Goal: Task Accomplishment & Management: Use online tool/utility

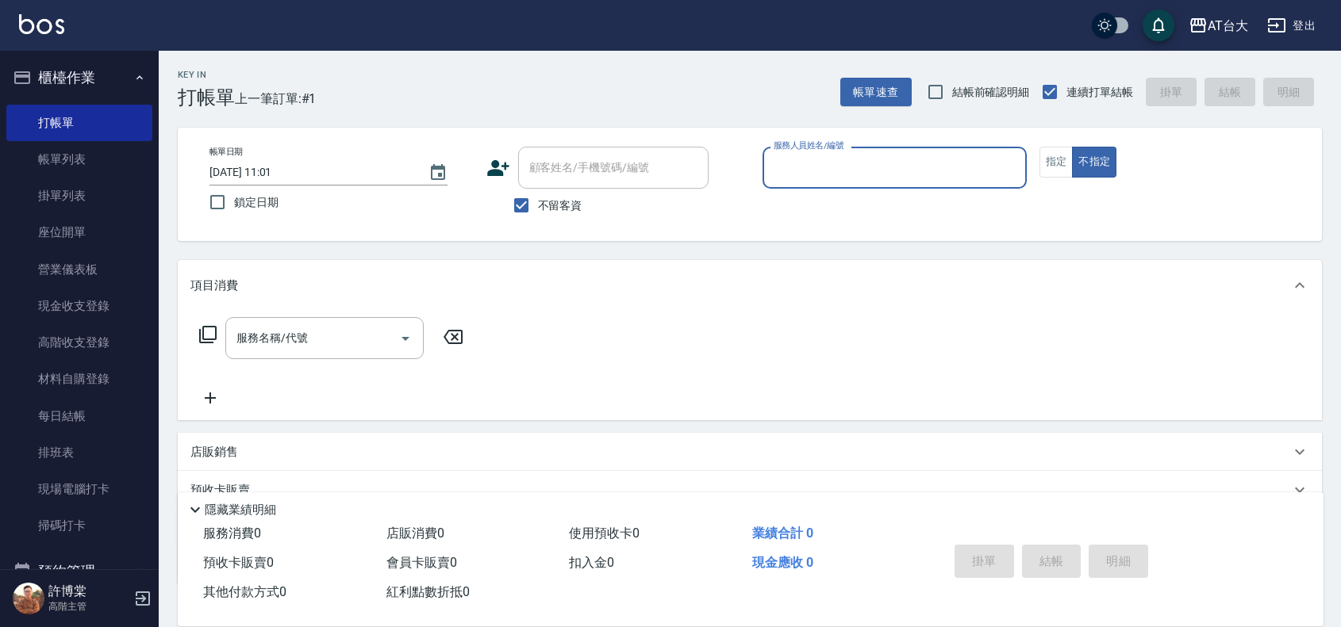
click at [831, 171] on input "服務人員姓名/編號" at bounding box center [894, 168] width 250 height 28
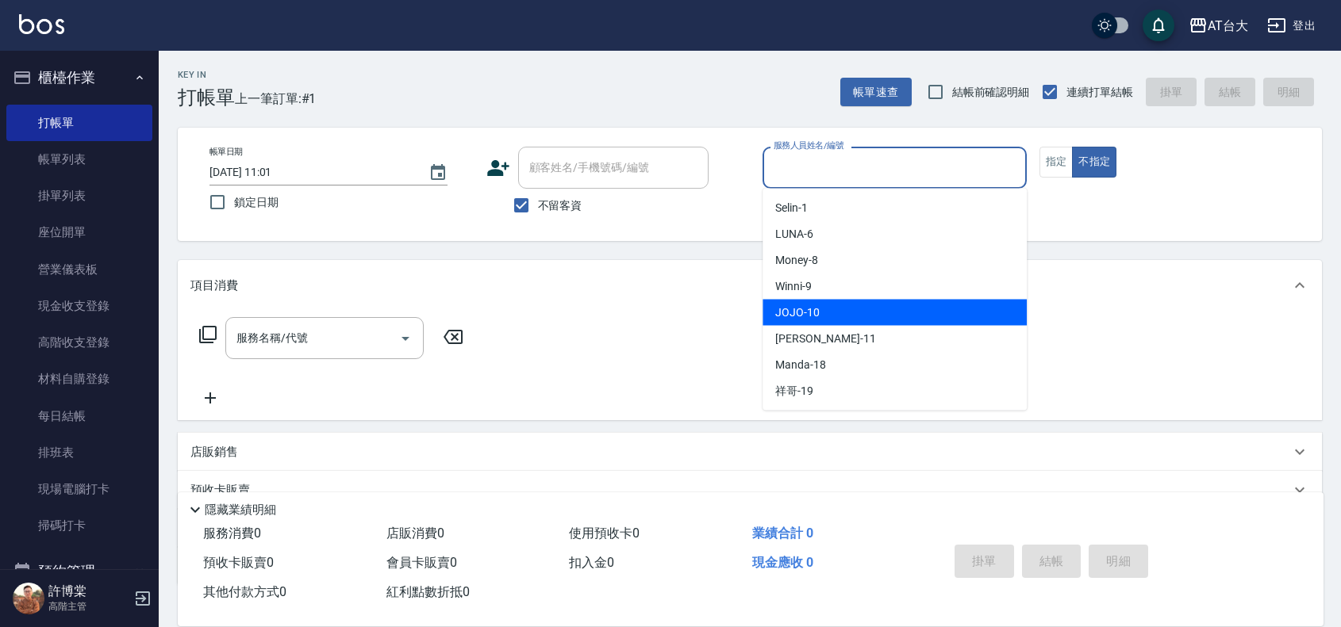
click at [882, 306] on div "JOJO -10" at bounding box center [894, 313] width 264 height 26
type input "JOJO-10"
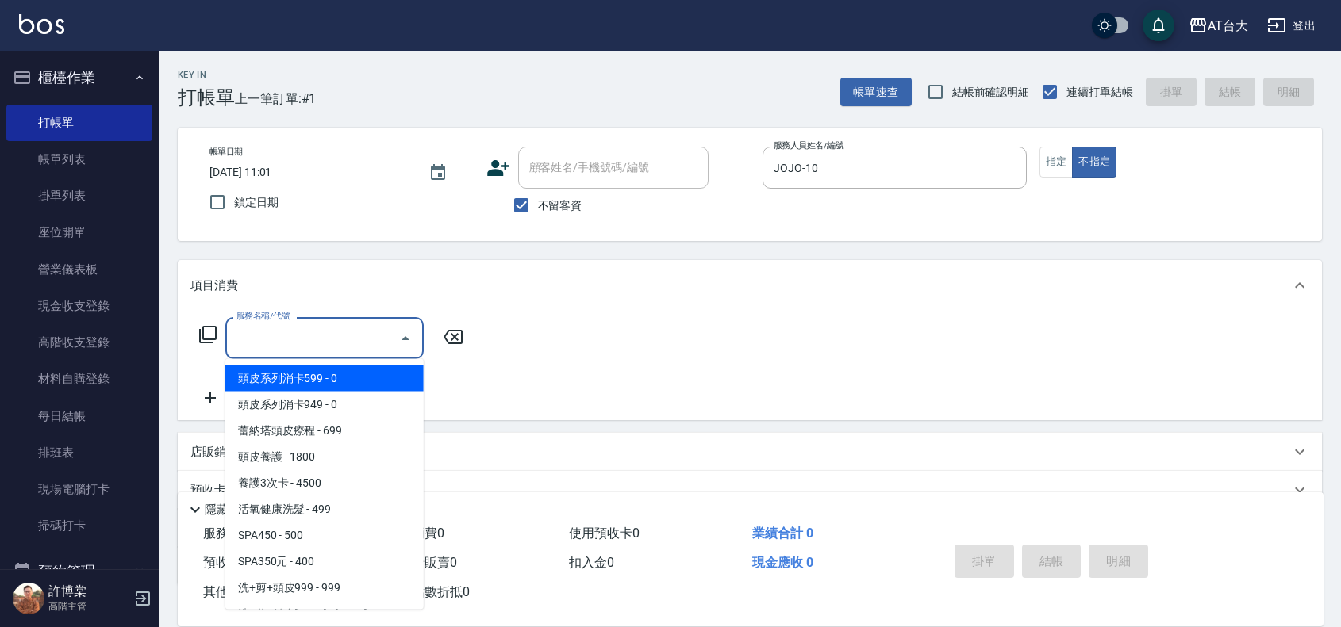
click at [329, 347] on input "服務名稱/代號" at bounding box center [312, 338] width 160 height 28
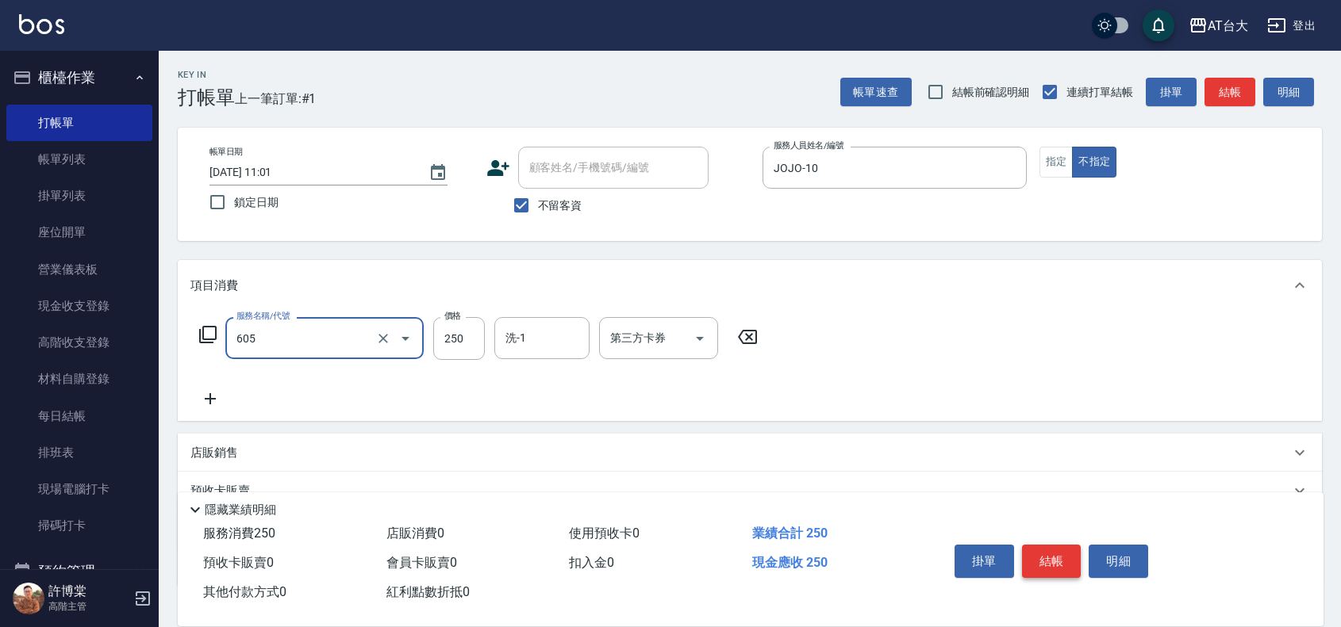
type input "洗髮 (女)(605)"
click at [1039, 567] on button "結帳" at bounding box center [1051, 561] width 59 height 33
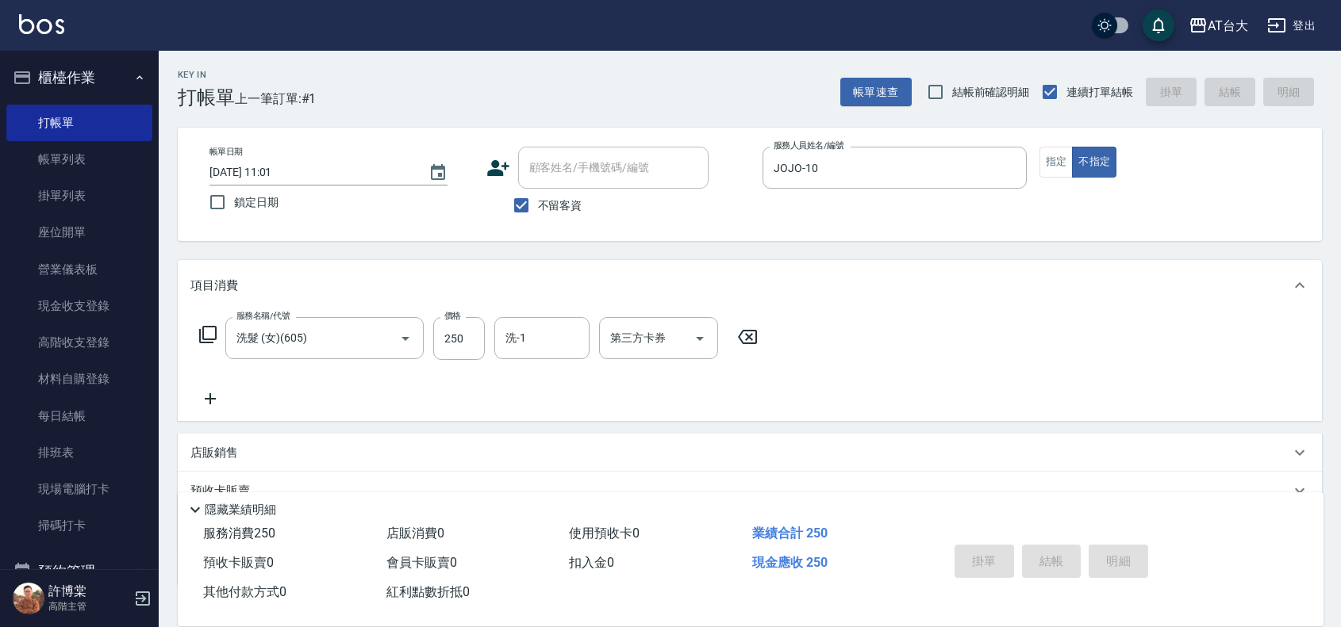
type input "[DATE] 11:54"
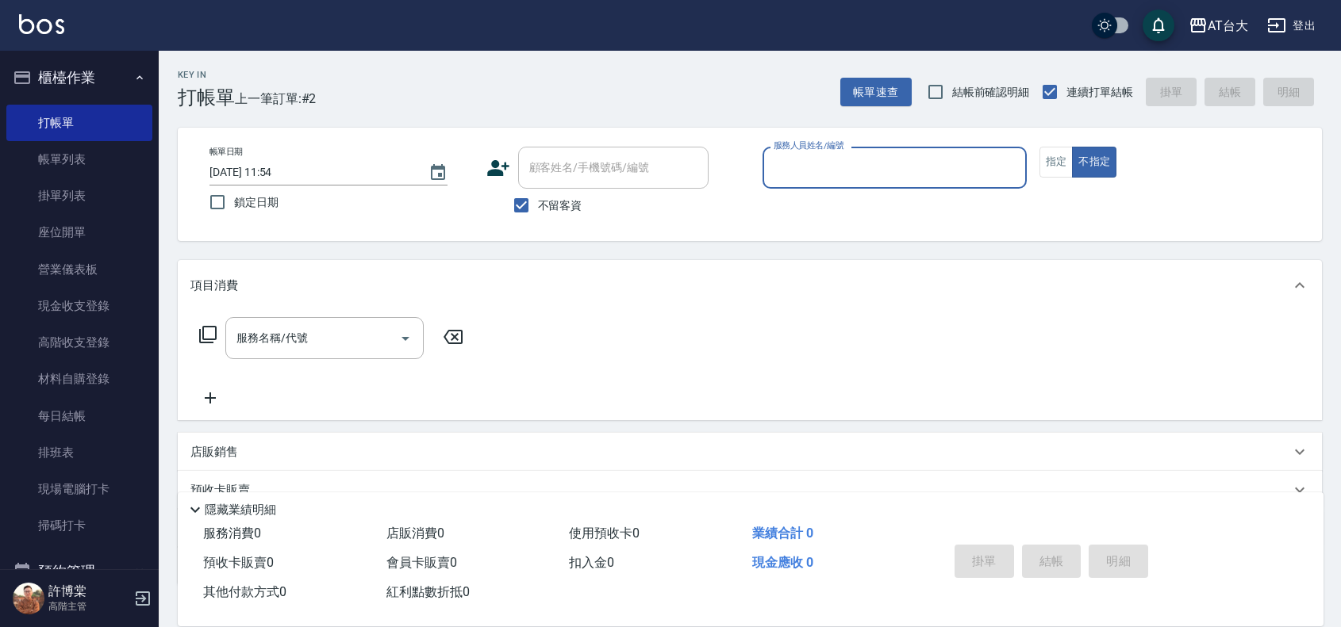
click at [889, 177] on input "服務人員姓名/編號" at bounding box center [894, 168] width 250 height 28
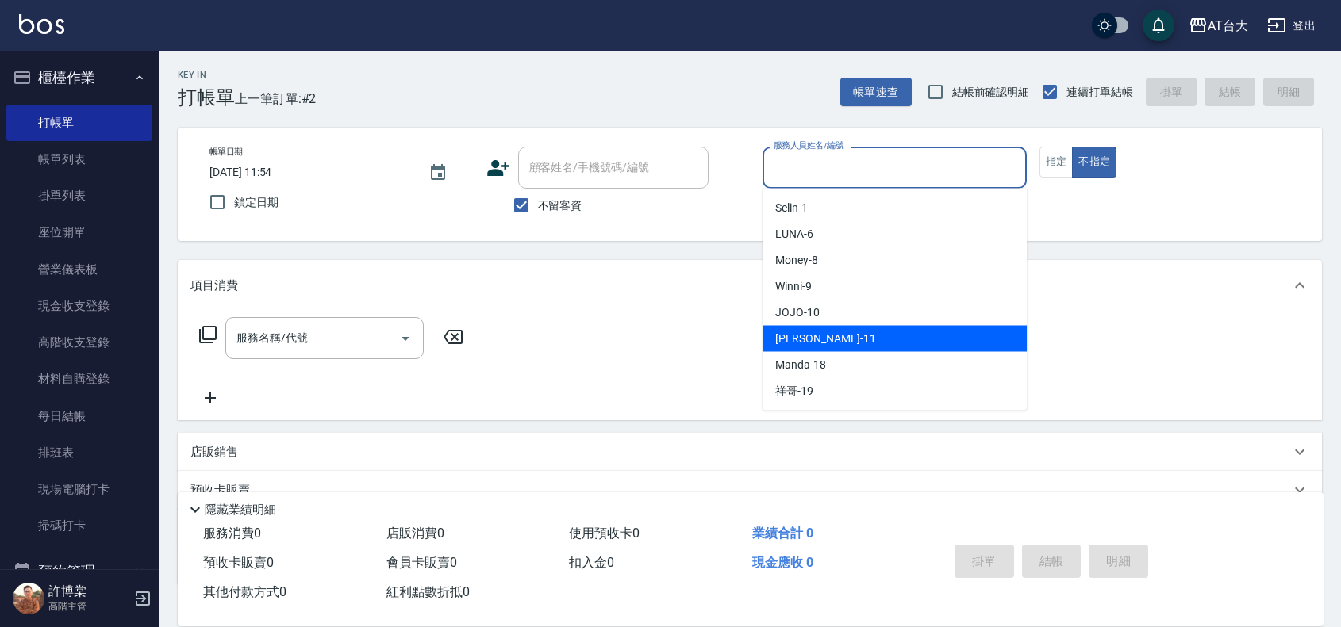
click at [858, 342] on div "[PERSON_NAME] -11" at bounding box center [894, 339] width 264 height 26
type input "[PERSON_NAME]-11"
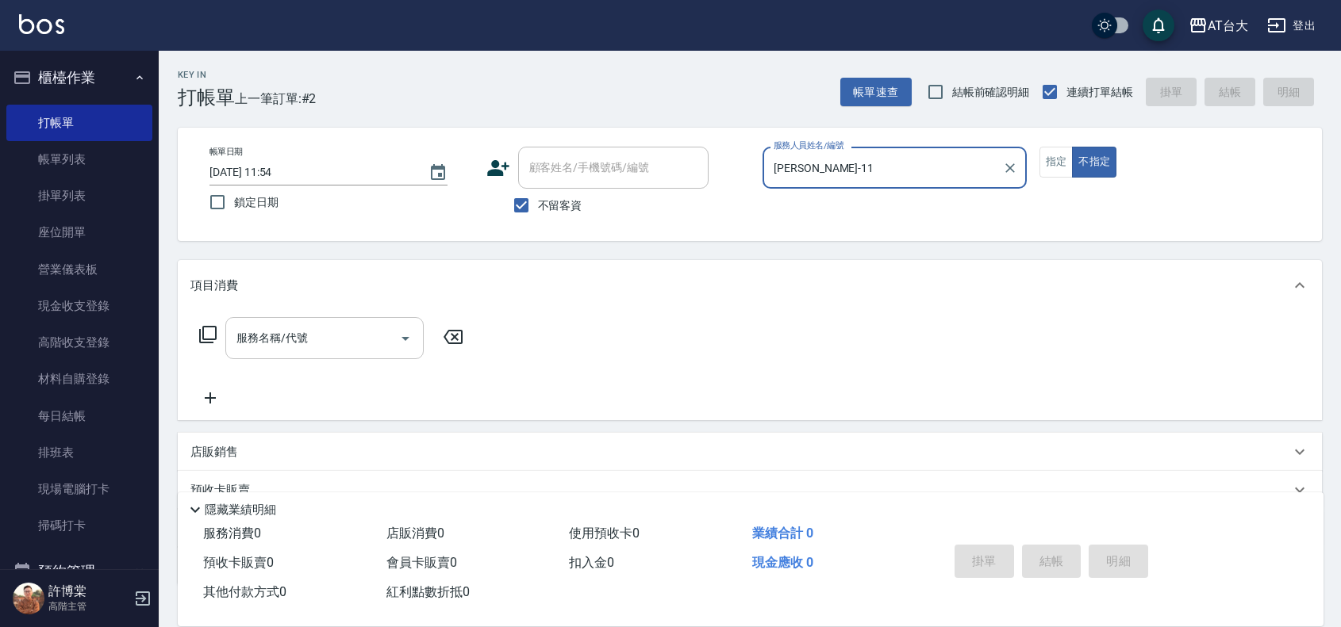
click at [301, 340] on div "服務名稱/代號 服務名稱/代號" at bounding box center [324, 338] width 198 height 42
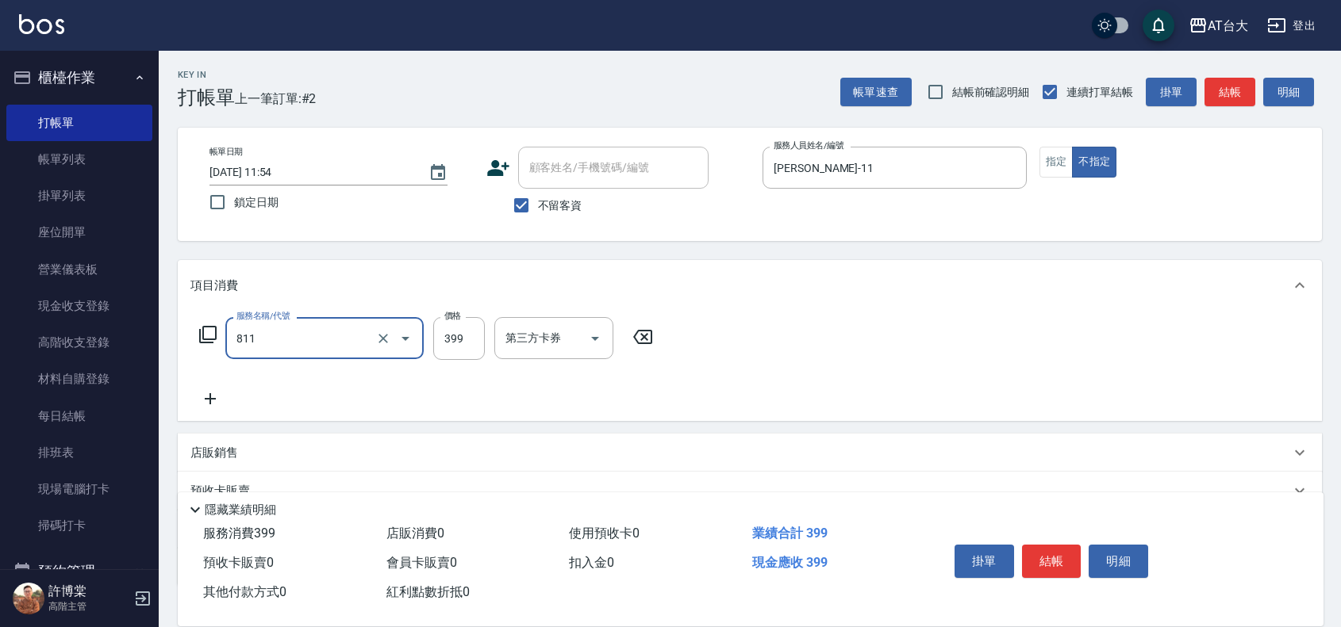
type input "洗+剪(811)"
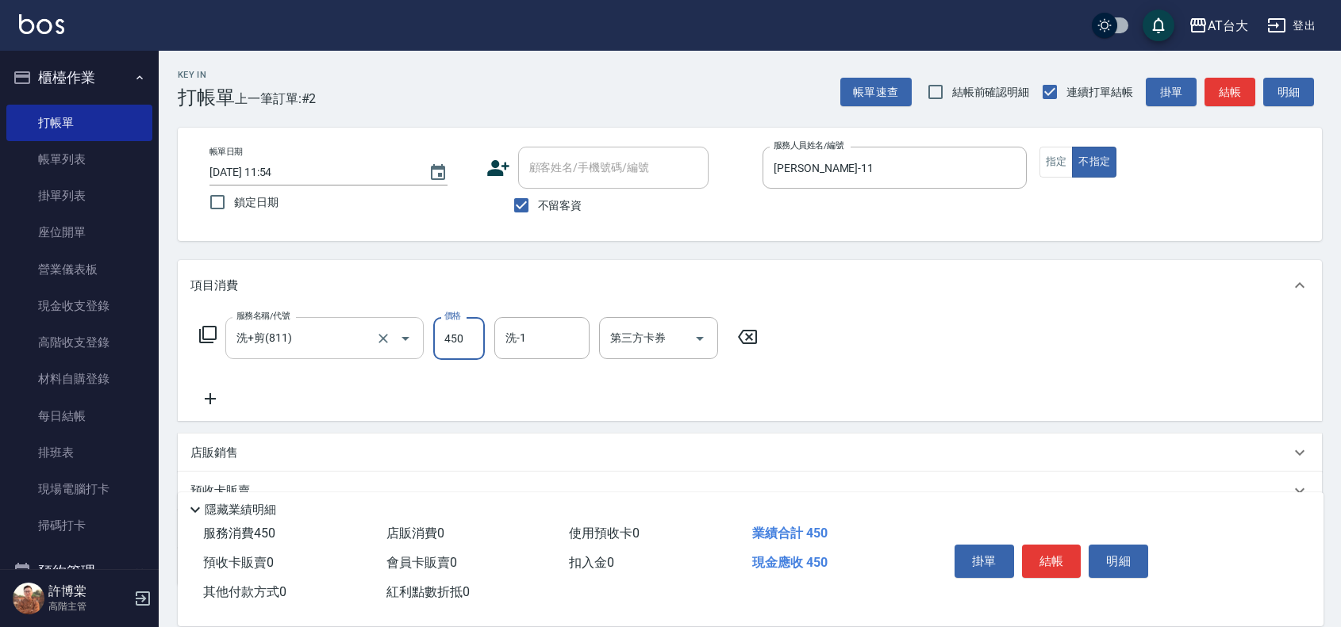
type input "450"
click at [1046, 559] on button "結帳" at bounding box center [1051, 561] width 59 height 33
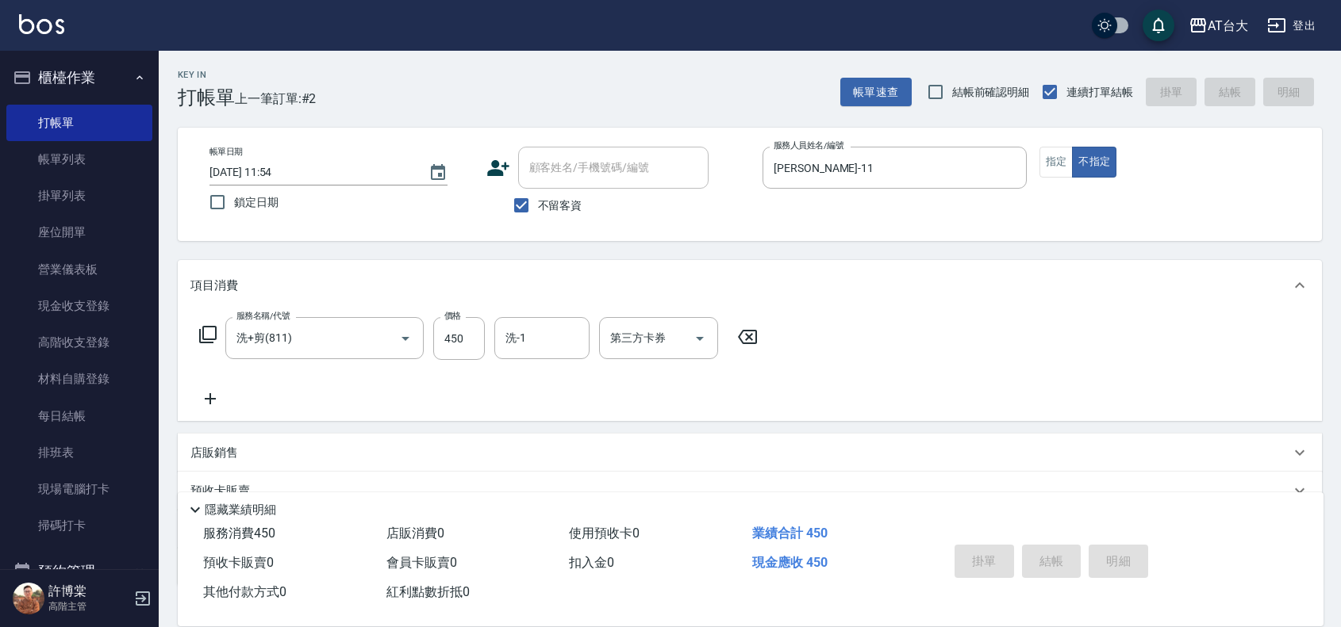
type input "[DATE] 12:08"
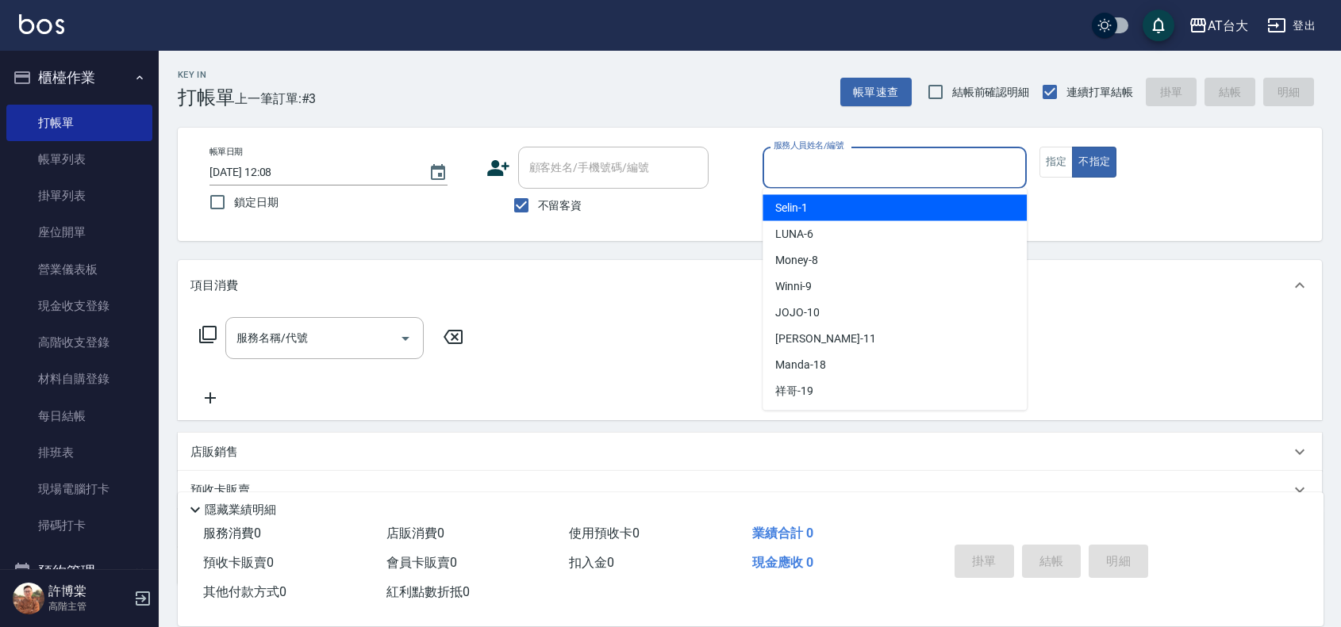
click at [822, 171] on input "服務人員姓名/編號" at bounding box center [894, 168] width 250 height 28
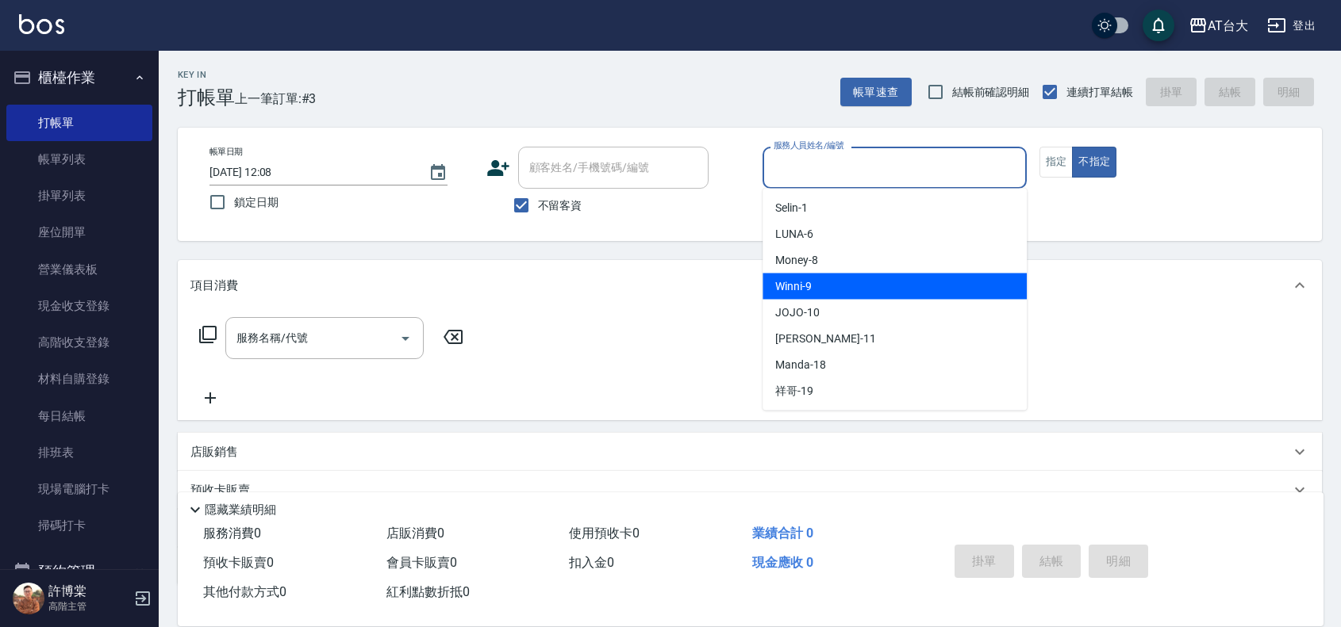
click at [915, 284] on div "Winni -9" at bounding box center [894, 287] width 264 height 26
type input "Winni-9"
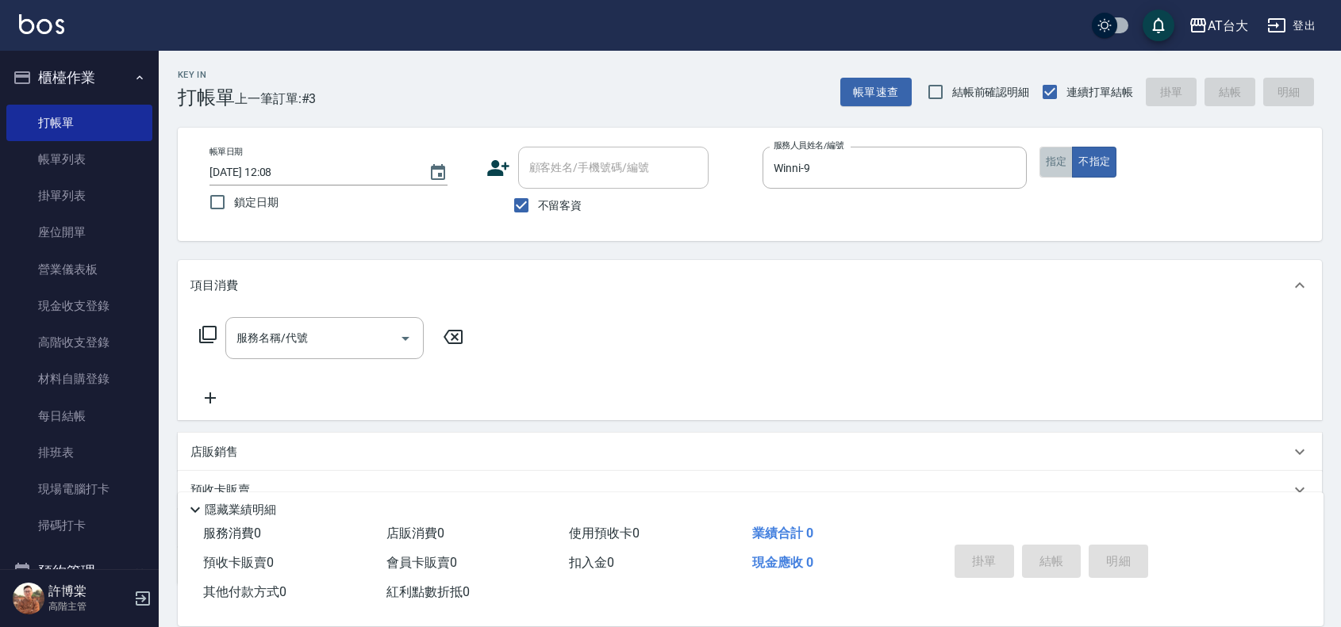
click at [1065, 168] on button "指定" at bounding box center [1056, 162] width 34 height 31
click at [318, 336] on input "服務名稱/代號" at bounding box center [312, 338] width 160 height 28
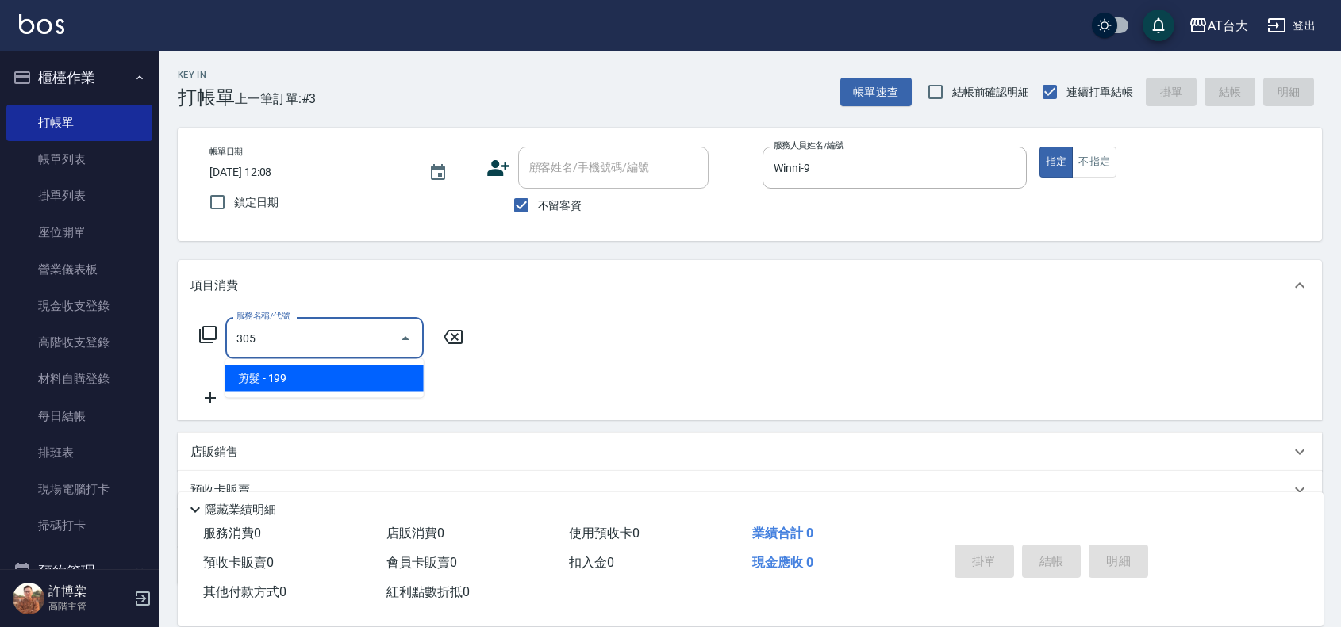
type input "剪髮(305)"
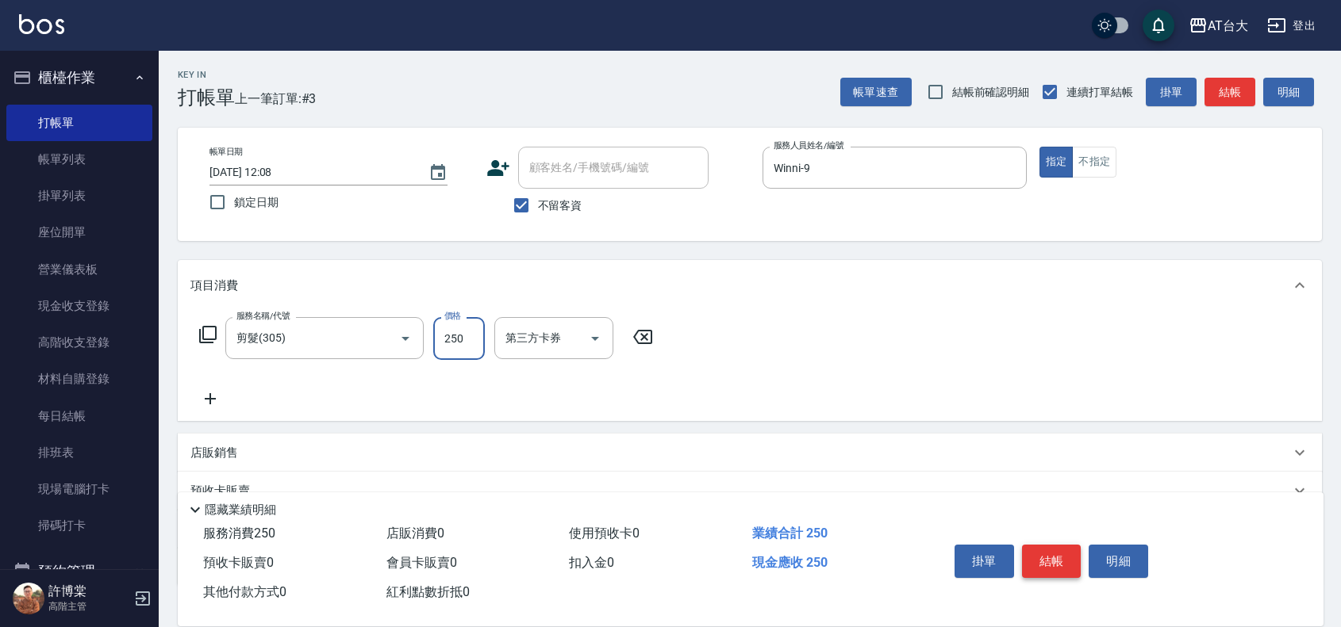
type input "250"
click at [1057, 558] on button "結帳" at bounding box center [1051, 561] width 59 height 33
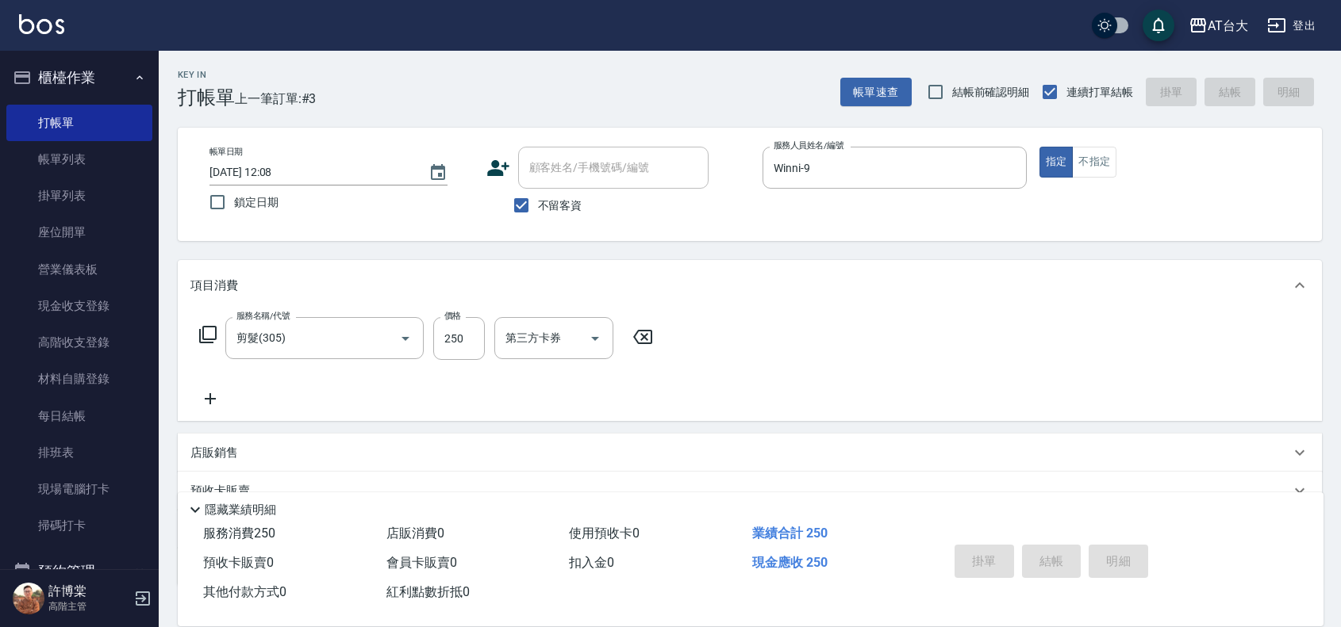
type input "[DATE] 12:27"
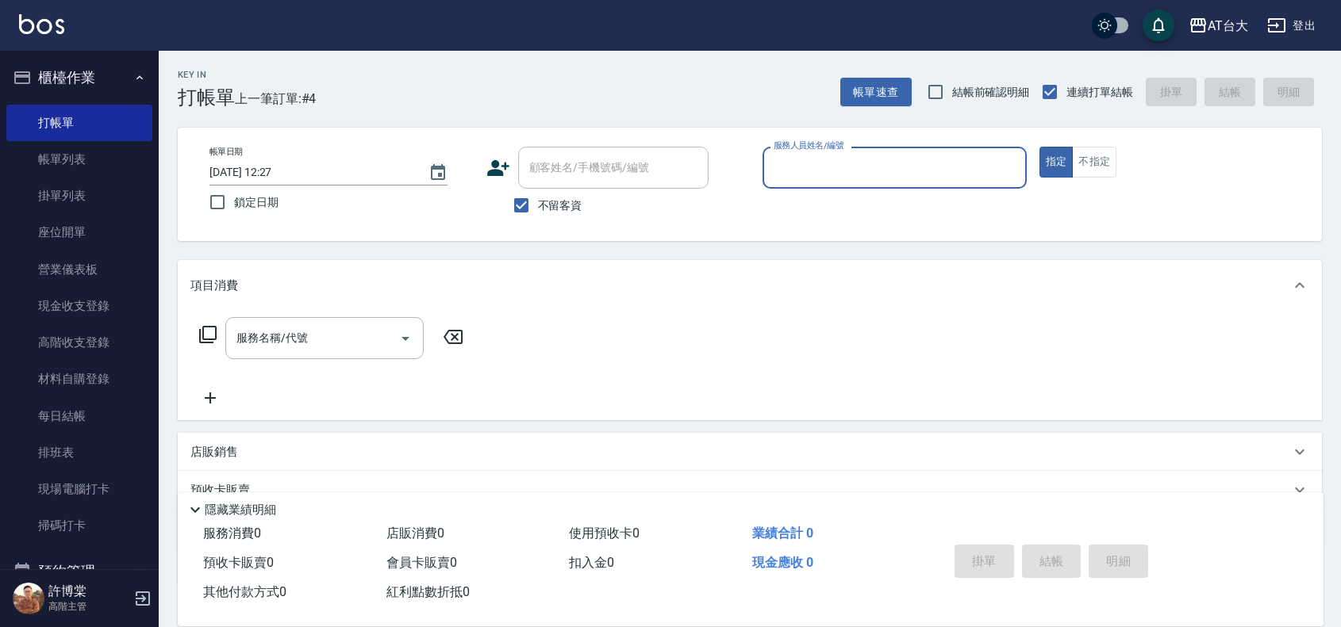
click at [942, 172] on input "服務人員姓名/編號" at bounding box center [894, 168] width 250 height 28
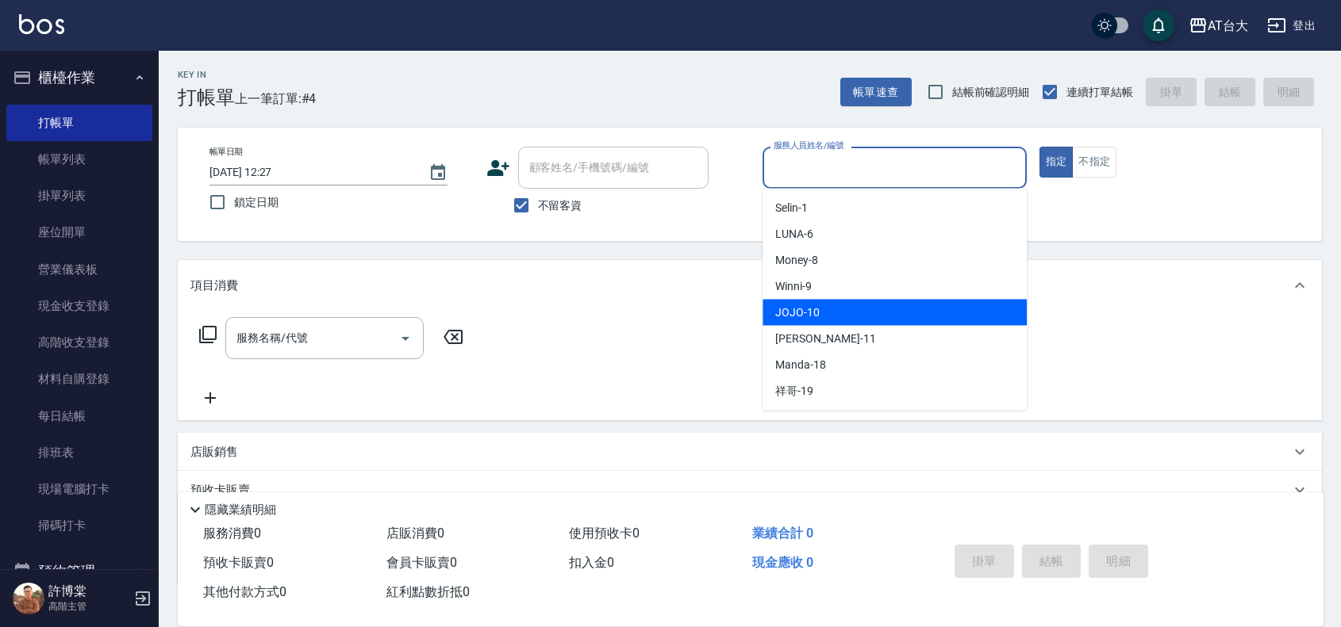
click at [859, 317] on div "JOJO -10" at bounding box center [894, 313] width 264 height 26
type input "JOJO-10"
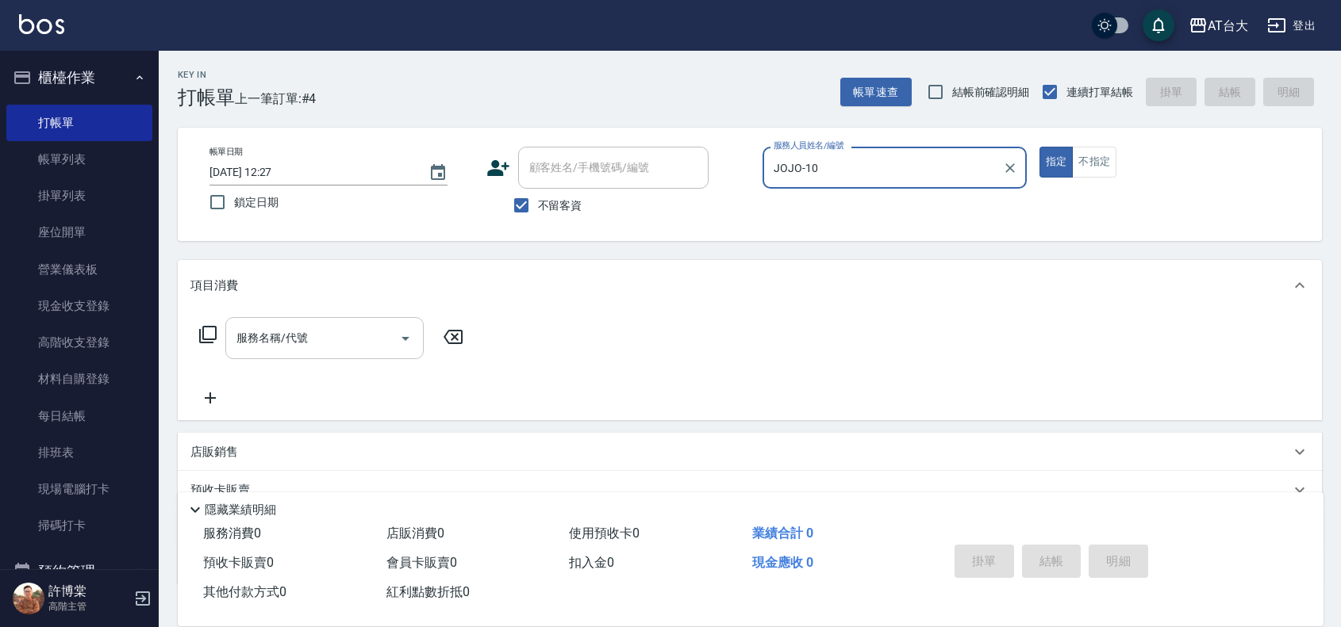
click at [395, 351] on div at bounding box center [405, 338] width 24 height 42
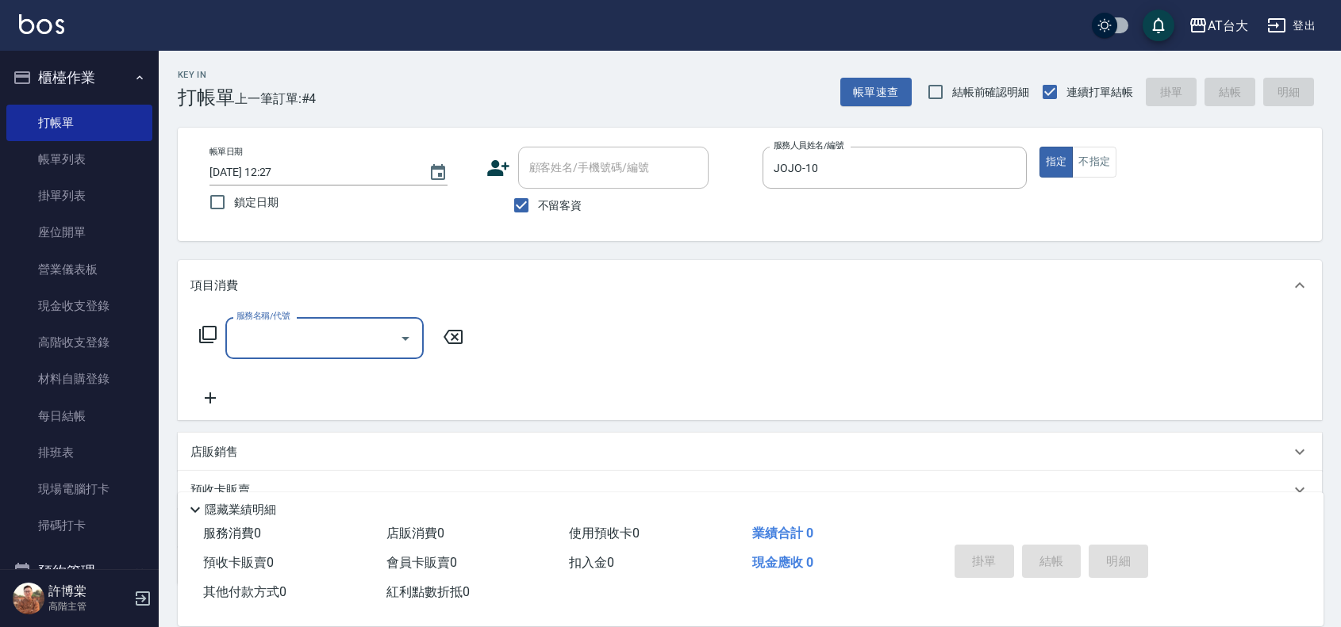
click at [366, 332] on input "服務名稱/代號" at bounding box center [312, 338] width 160 height 28
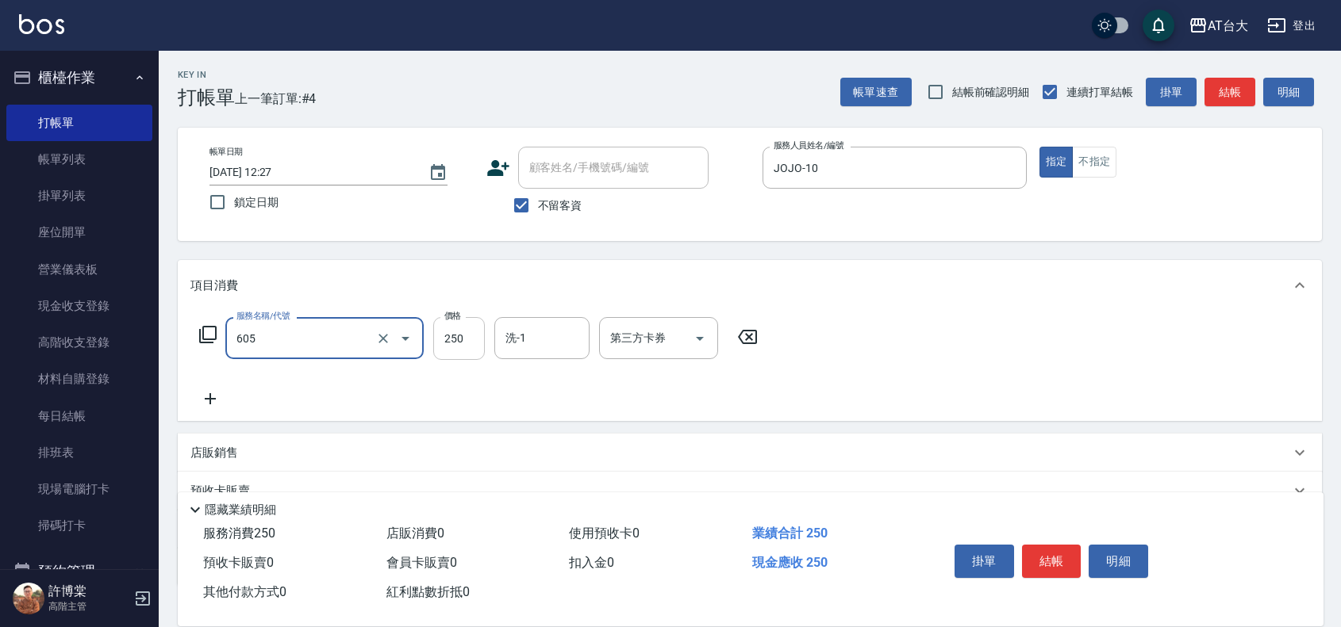
type input "洗髮 (女)(605)"
click at [452, 343] on input "250" at bounding box center [459, 338] width 52 height 43
type input "350"
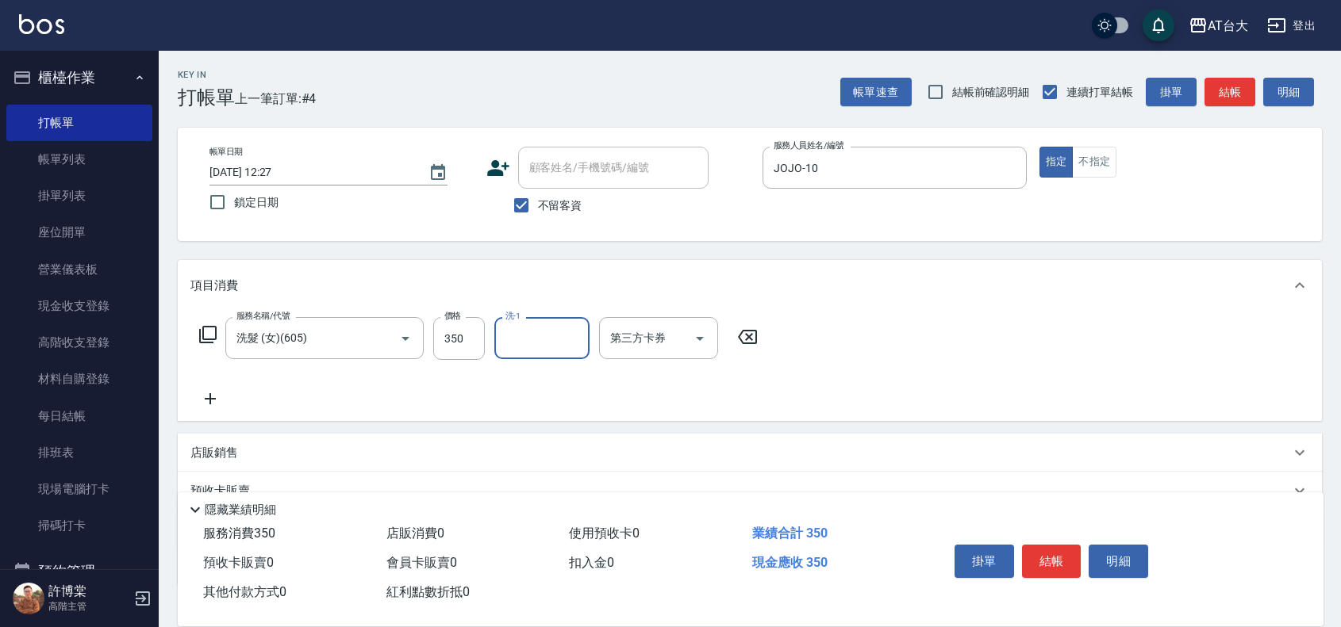
drag, startPoint x: 1065, startPoint y: 565, endPoint x: 1096, endPoint y: 466, distance: 104.1
click at [1065, 563] on button "結帳" at bounding box center [1051, 561] width 59 height 33
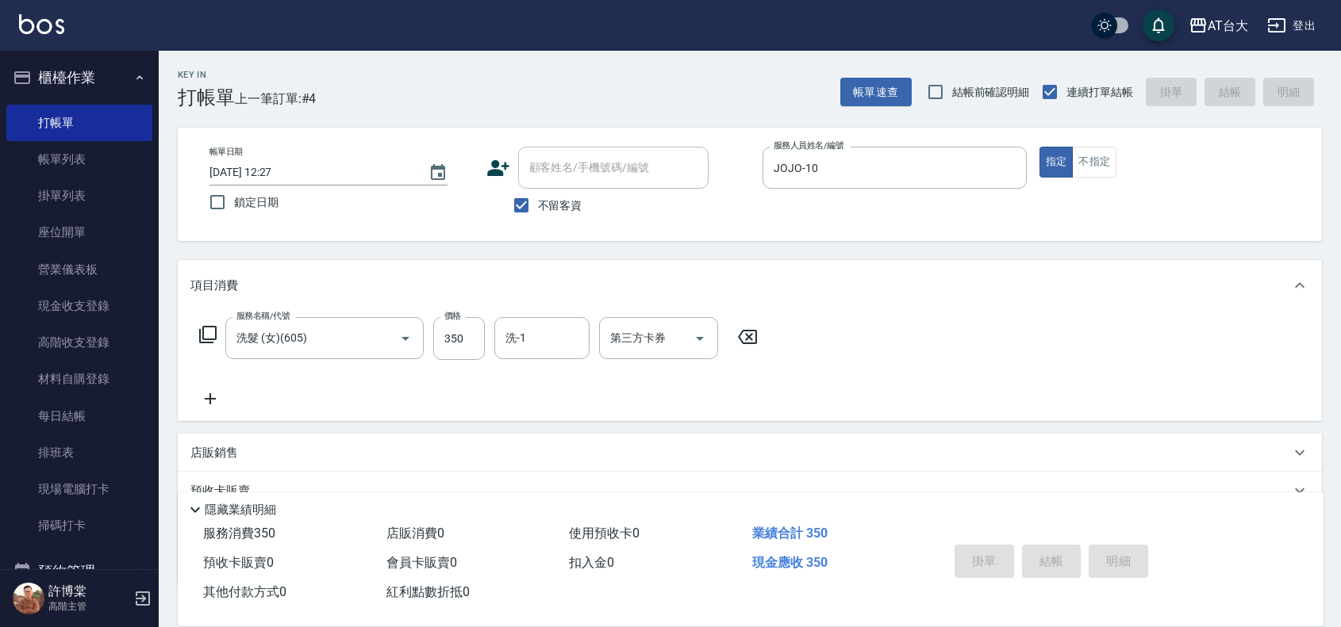
type input "[DATE] 12:35"
